Goal: Task Accomplishment & Management: Manage account settings

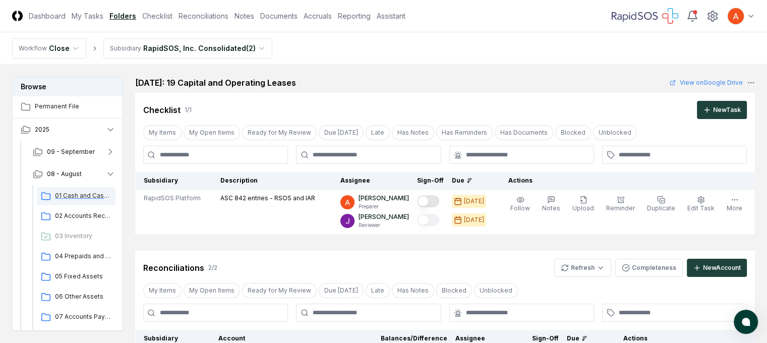
click at [68, 195] on span "01 Cash and Cash Equivalents" at bounding box center [83, 195] width 56 height 9
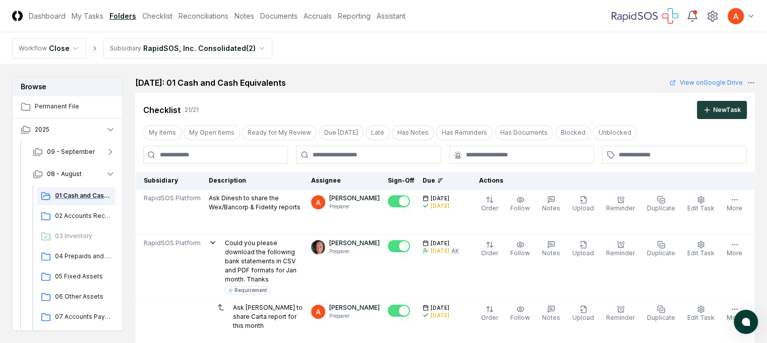
click at [42, 193] on icon at bounding box center [46, 196] width 10 height 10
click at [44, 199] on icon at bounding box center [46, 196] width 10 height 10
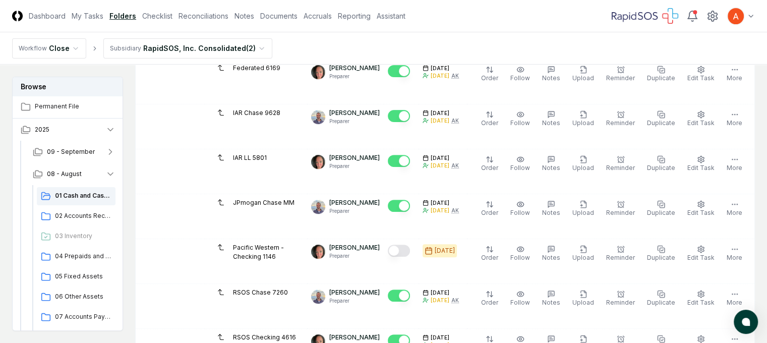
scroll to position [353, 0]
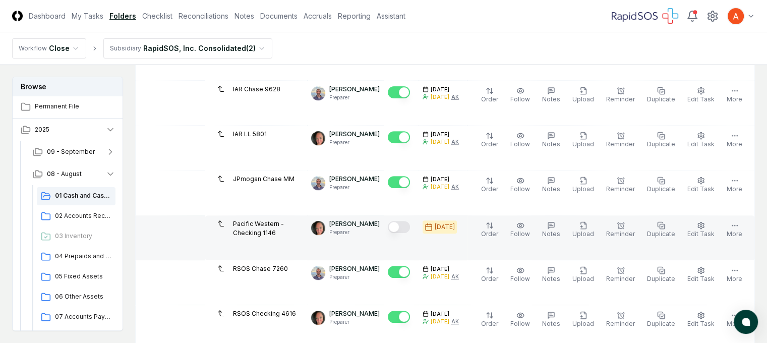
click at [410, 227] on button "Mark complete" at bounding box center [399, 227] width 22 height 12
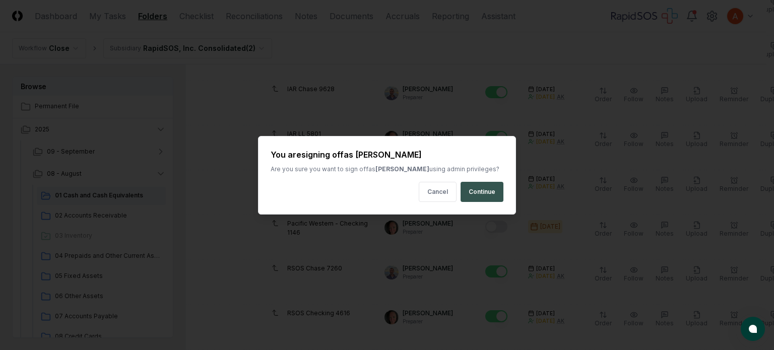
click at [475, 190] on button "Continue" at bounding box center [482, 192] width 43 height 20
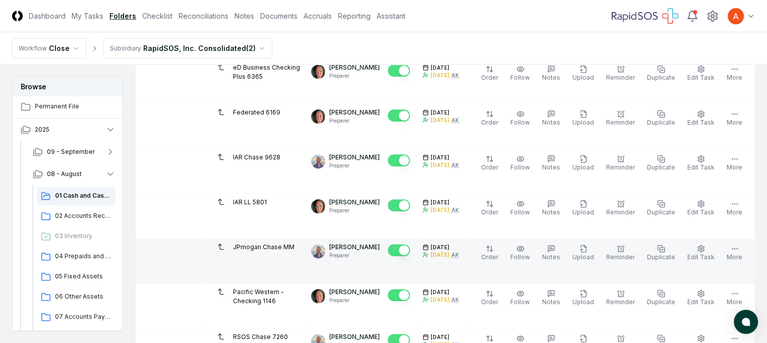
scroll to position [303, 0]
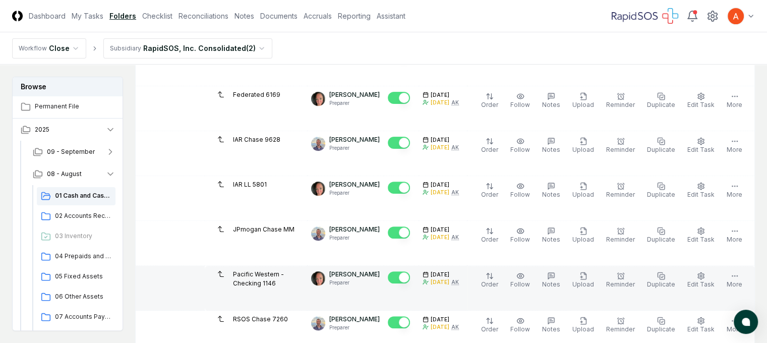
click at [410, 274] on button "Mark complete" at bounding box center [399, 277] width 22 height 12
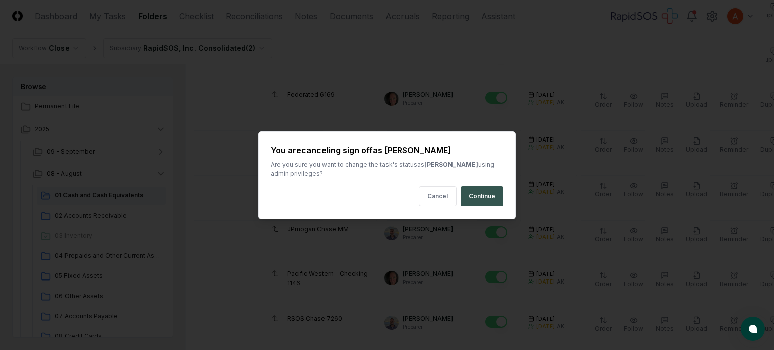
click at [469, 196] on button "Continue" at bounding box center [482, 197] width 43 height 20
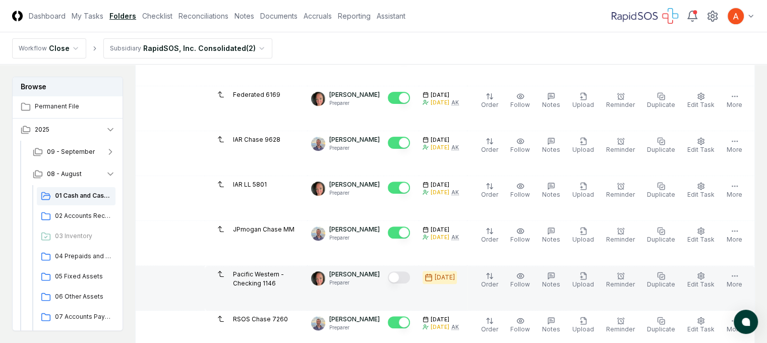
click at [410, 275] on button "Mark complete" at bounding box center [399, 277] width 22 height 12
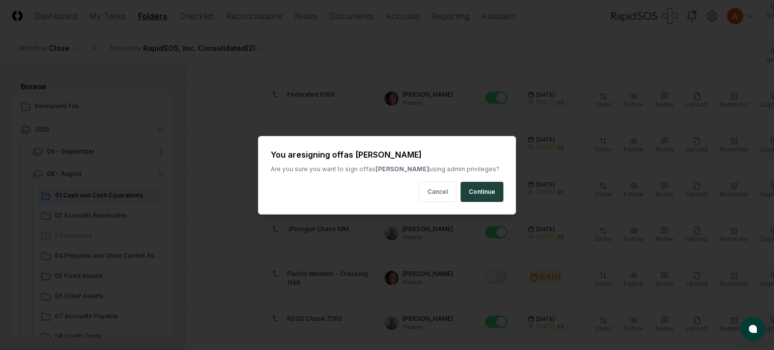
click at [474, 192] on button "Continue" at bounding box center [482, 192] width 43 height 20
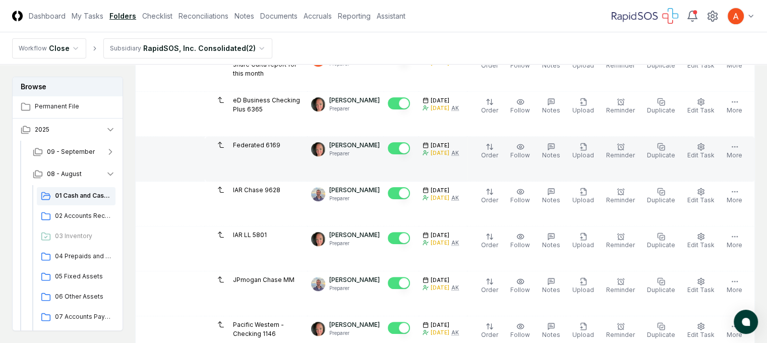
scroll to position [353, 0]
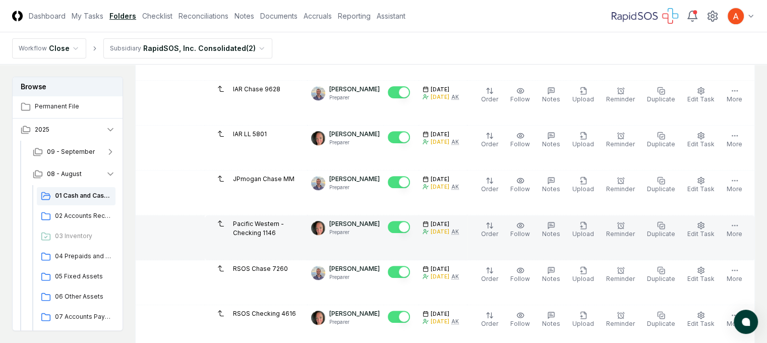
click at [410, 223] on button "Mark complete" at bounding box center [399, 227] width 22 height 12
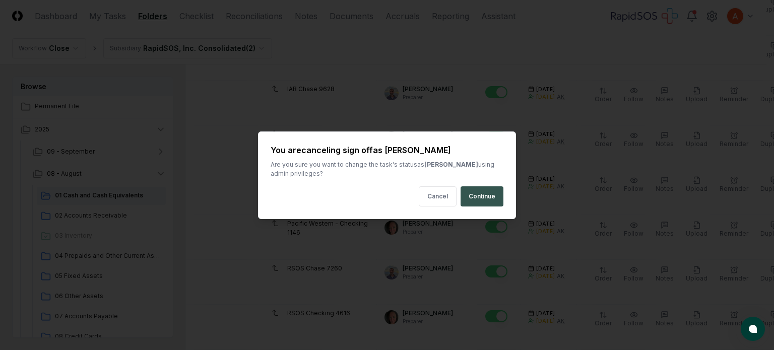
click at [470, 199] on button "Continue" at bounding box center [482, 197] width 43 height 20
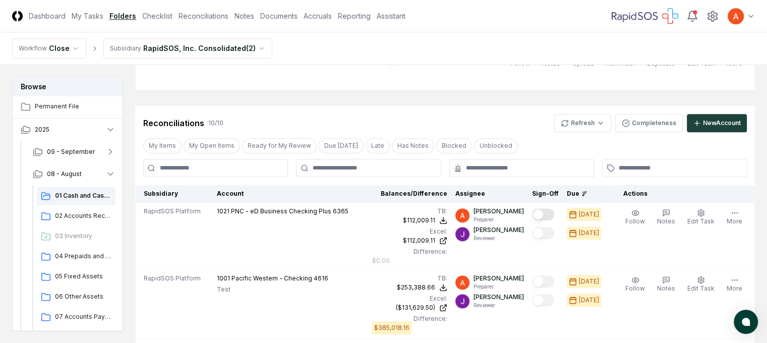
scroll to position [1109, 0]
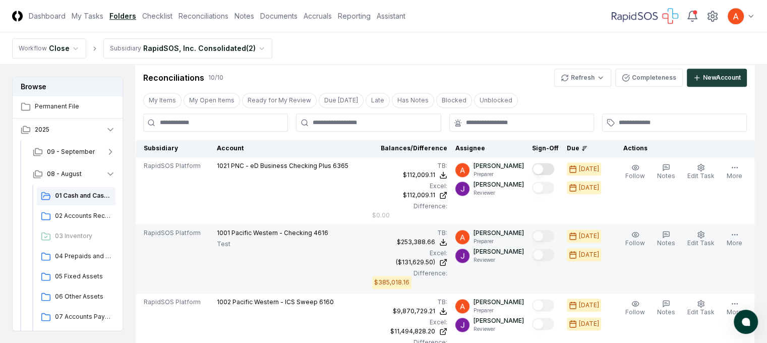
click at [0, 0] on td "($131,629.50)" at bounding box center [0, 0] width 0 height 0
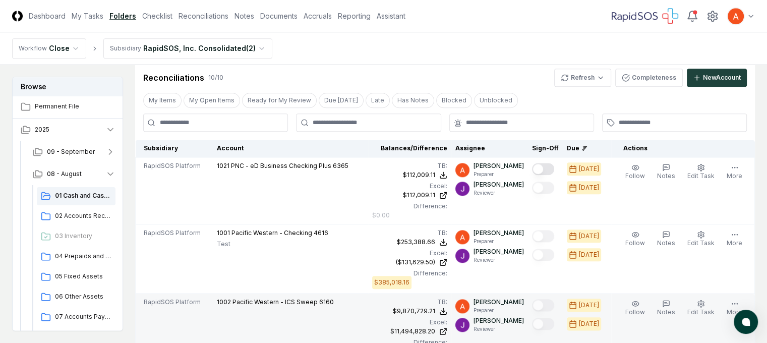
click at [0, 0] on td "$11,494,828.20" at bounding box center [0, 0] width 0 height 0
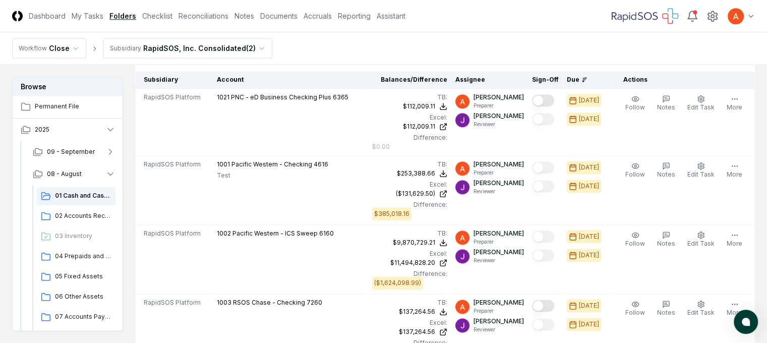
scroll to position [1160, 0]
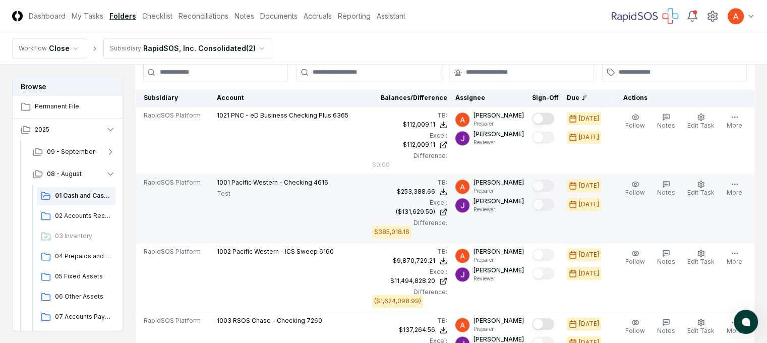
click at [0, 0] on td "$253,388.66" at bounding box center [0, 0] width 0 height 0
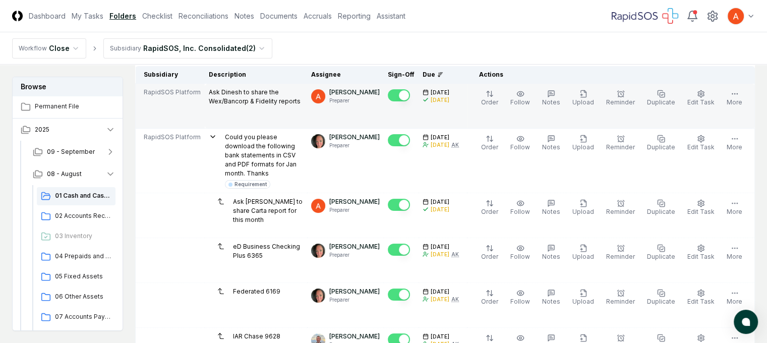
scroll to position [92, 0]
